Goal: Information Seeking & Learning: Learn about a topic

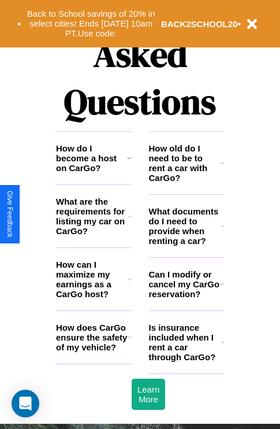
scroll to position [1400, 0]
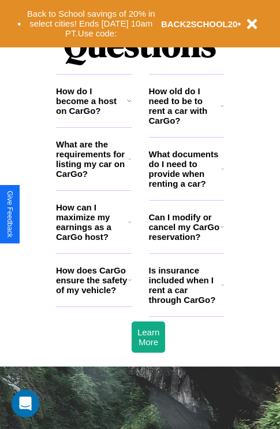
click at [222, 231] on icon at bounding box center [222, 226] width 3 height 9
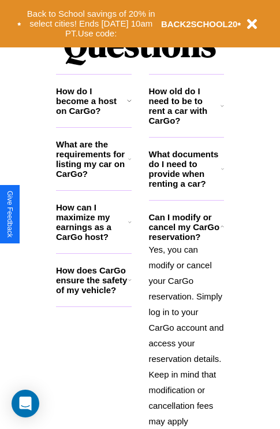
click at [222, 173] on icon at bounding box center [222, 168] width 3 height 9
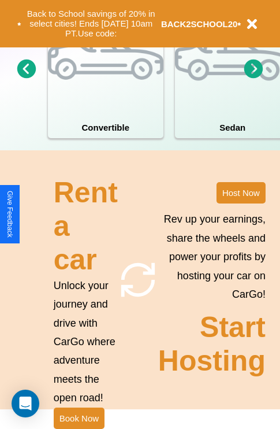
scroll to position [900, 0]
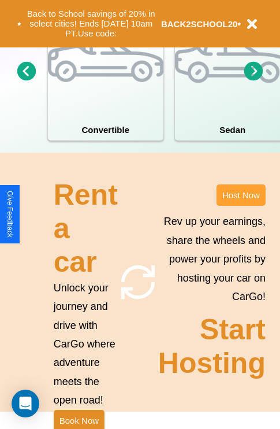
click at [241, 206] on button "Host Now" at bounding box center [241, 194] width 49 height 21
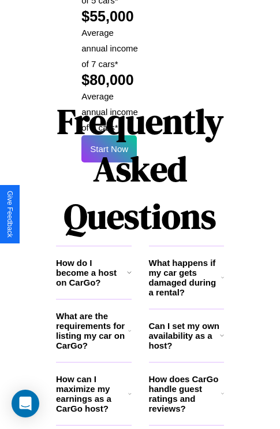
scroll to position [1880, 0]
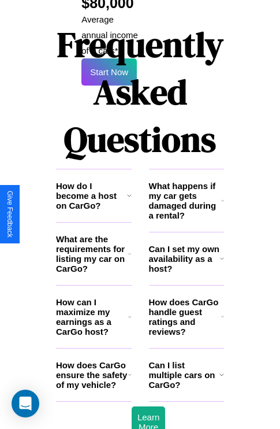
click at [94, 360] on h3 "How does CarGo ensure the safety of my vehicle?" at bounding box center [92, 374] width 72 height 29
click at [186, 360] on h3 "Can I list multiple cars on CarGo?" at bounding box center [184, 374] width 70 height 29
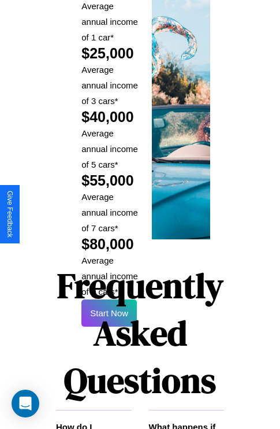
scroll to position [1700, 0]
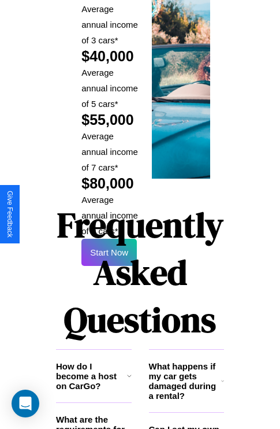
click at [109, 214] on h1 "Frequently Asked Questions" at bounding box center [140, 272] width 168 height 154
